Goal: Task Accomplishment & Management: Use online tool/utility

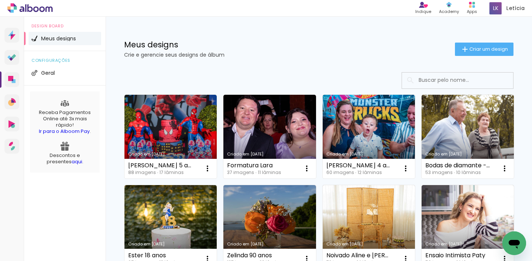
click at [82, 61] on span "configurações" at bounding box center [64, 61] width 67 height 4
click at [171, 155] on div "Criado em [DATE]" at bounding box center [170, 154] width 85 height 4
